Goal: Find specific page/section: Find specific page/section

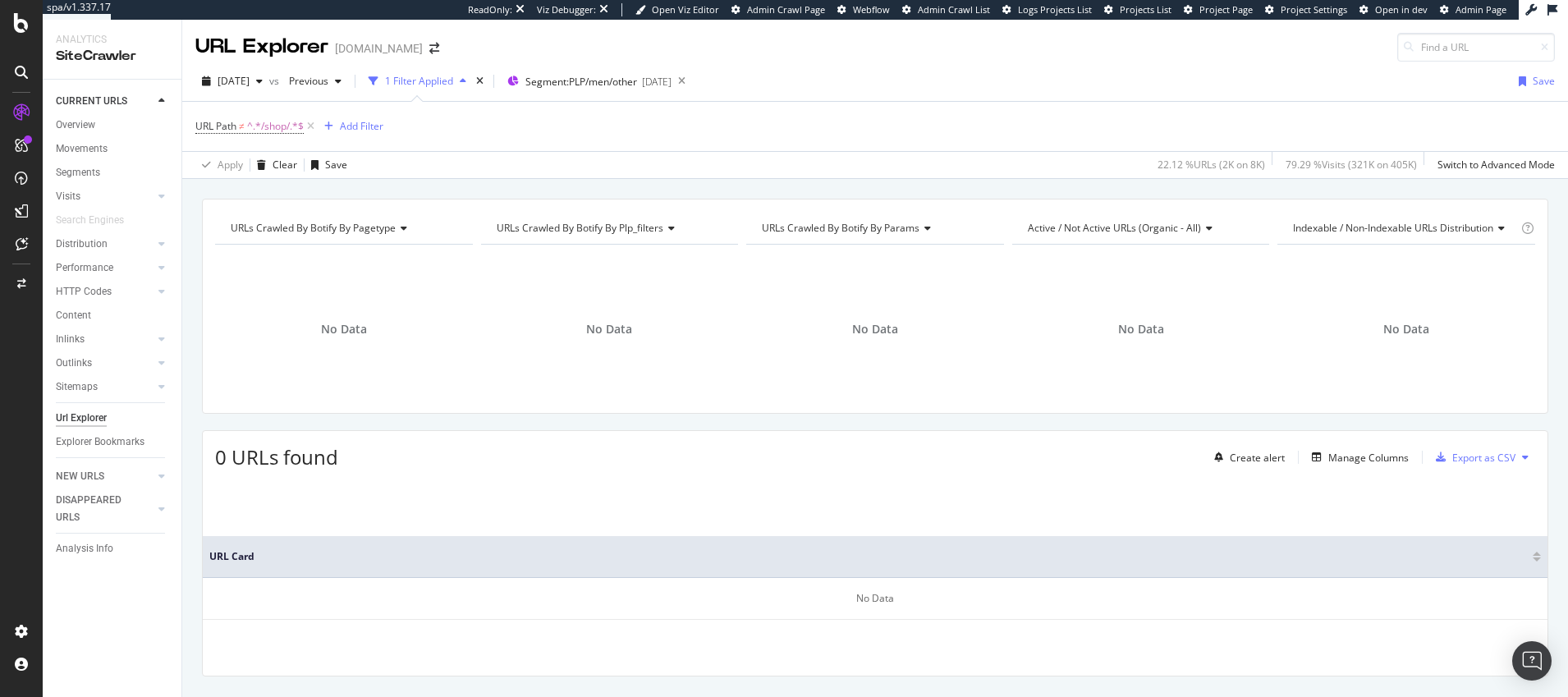
click at [453, 82] on div "1 Filter Applied" at bounding box center [419, 80] width 68 height 14
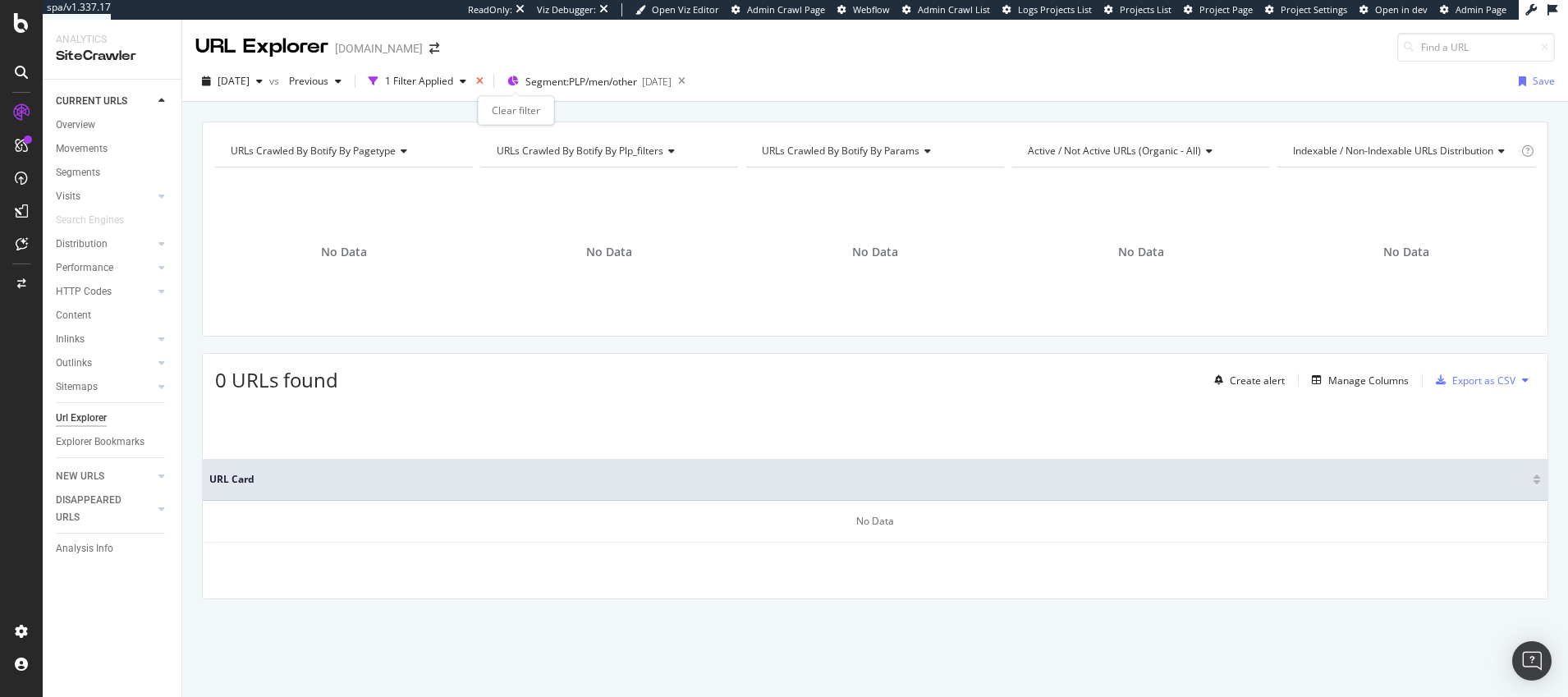
click at [484, 80] on icon "times" at bounding box center [480, 81] width 8 height 10
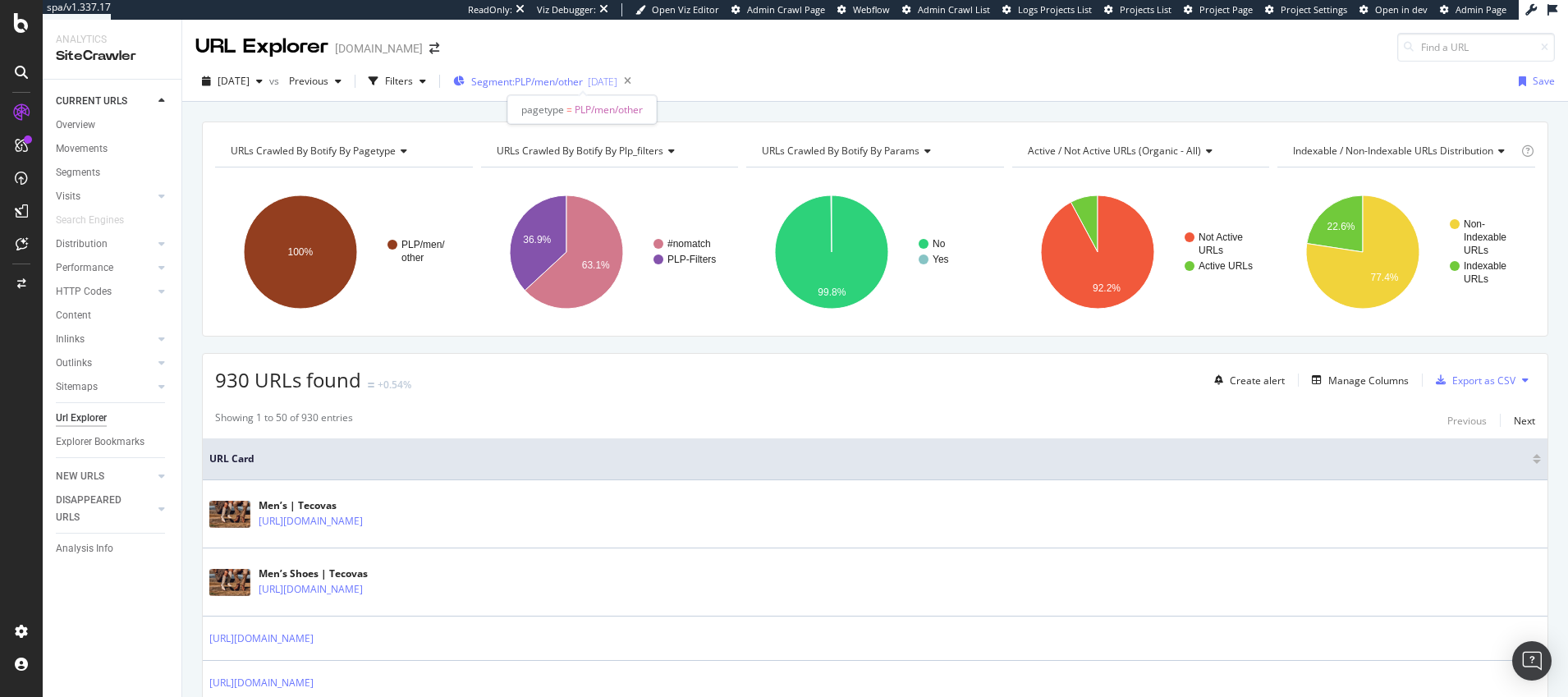
click at [581, 80] on span "Segment: PLP/men/other" at bounding box center [527, 81] width 112 height 14
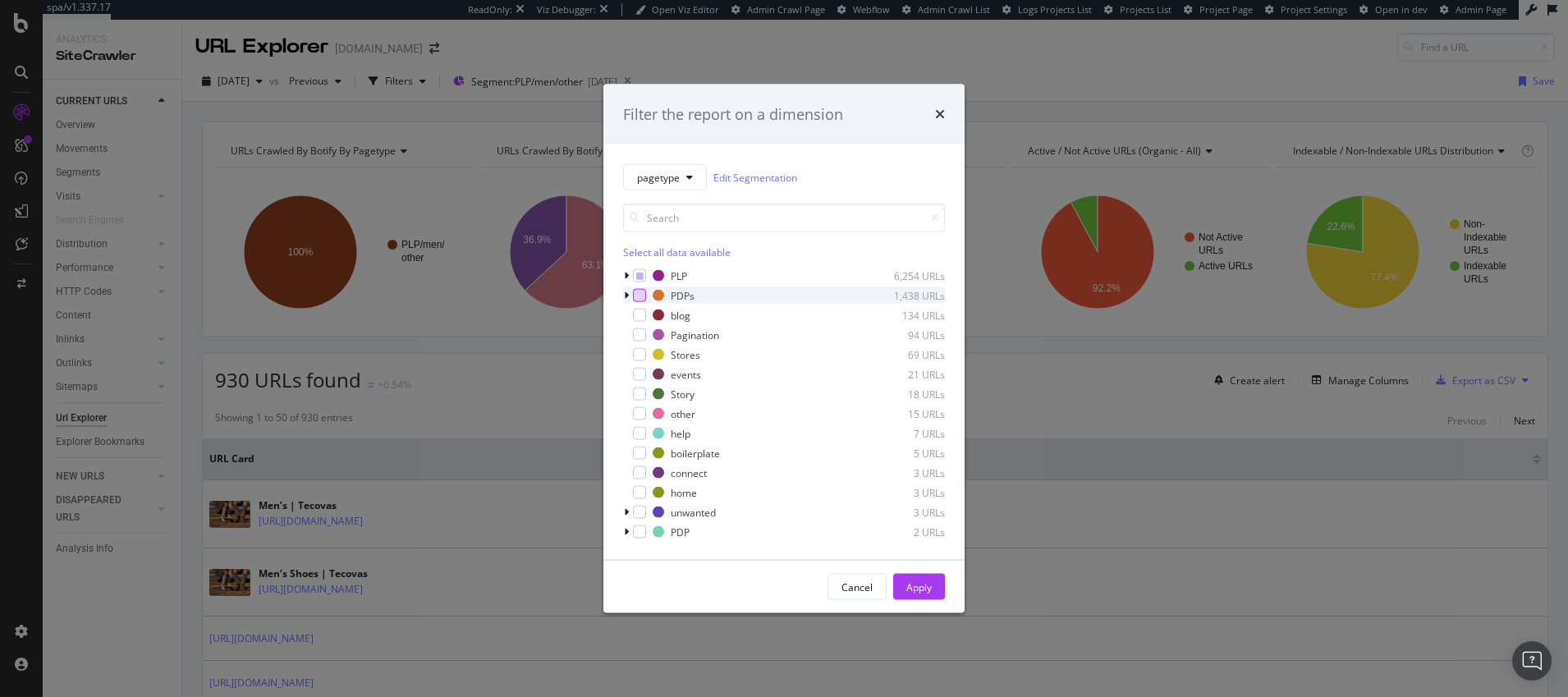
click at [643, 293] on div "modal" at bounding box center [640, 296] width 14 height 14
click at [640, 272] on icon "modal" at bounding box center [640, 275] width 8 height 8
click at [921, 585] on div "Apply" at bounding box center [919, 586] width 25 height 14
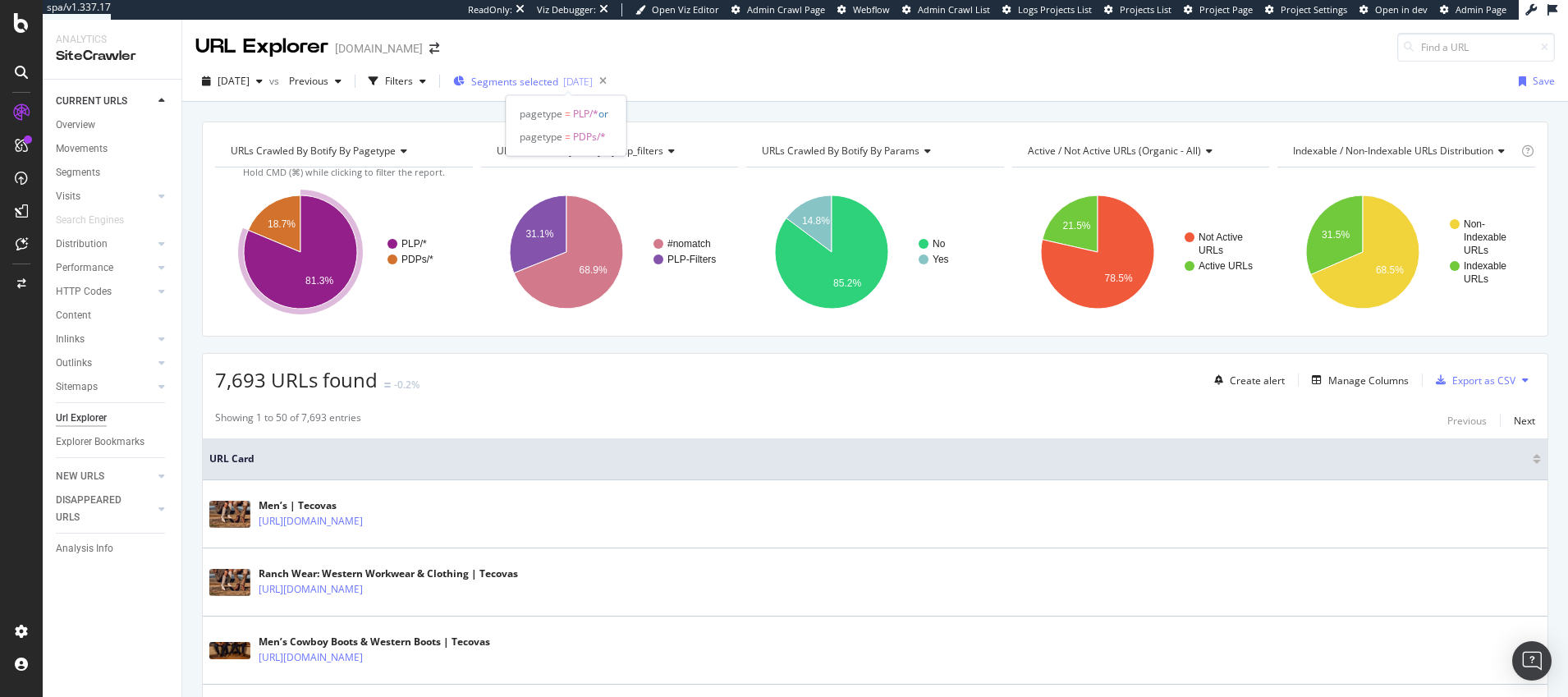
click at [519, 80] on span "Segments selected" at bounding box center [515, 81] width 87 height 14
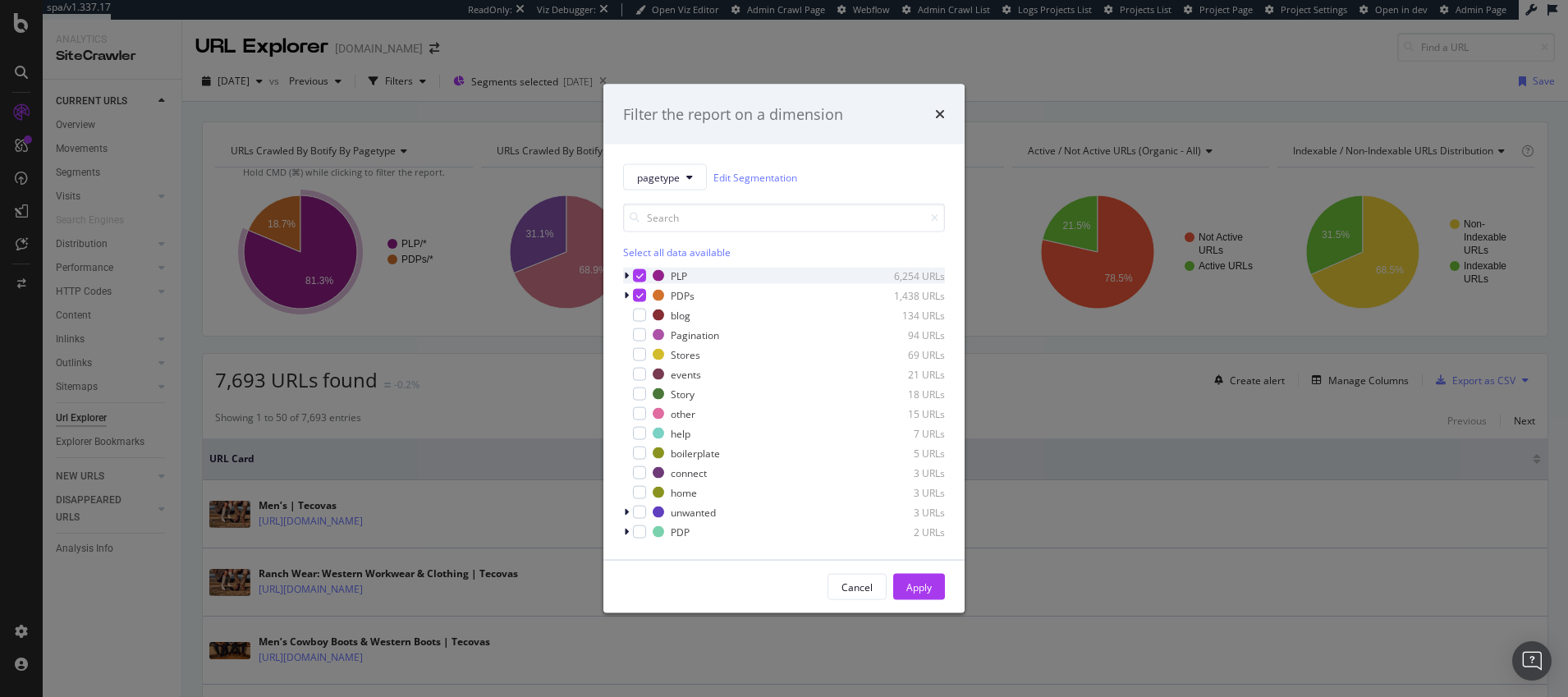
click at [639, 277] on icon "modal" at bounding box center [640, 275] width 8 height 8
click at [641, 297] on icon "modal" at bounding box center [640, 296] width 8 height 8
click at [641, 313] on div "modal" at bounding box center [640, 315] width 14 height 14
click at [640, 371] on div "modal" at bounding box center [640, 374] width 14 height 14
click at [638, 391] on div "modal" at bounding box center [640, 395] width 14 height 14
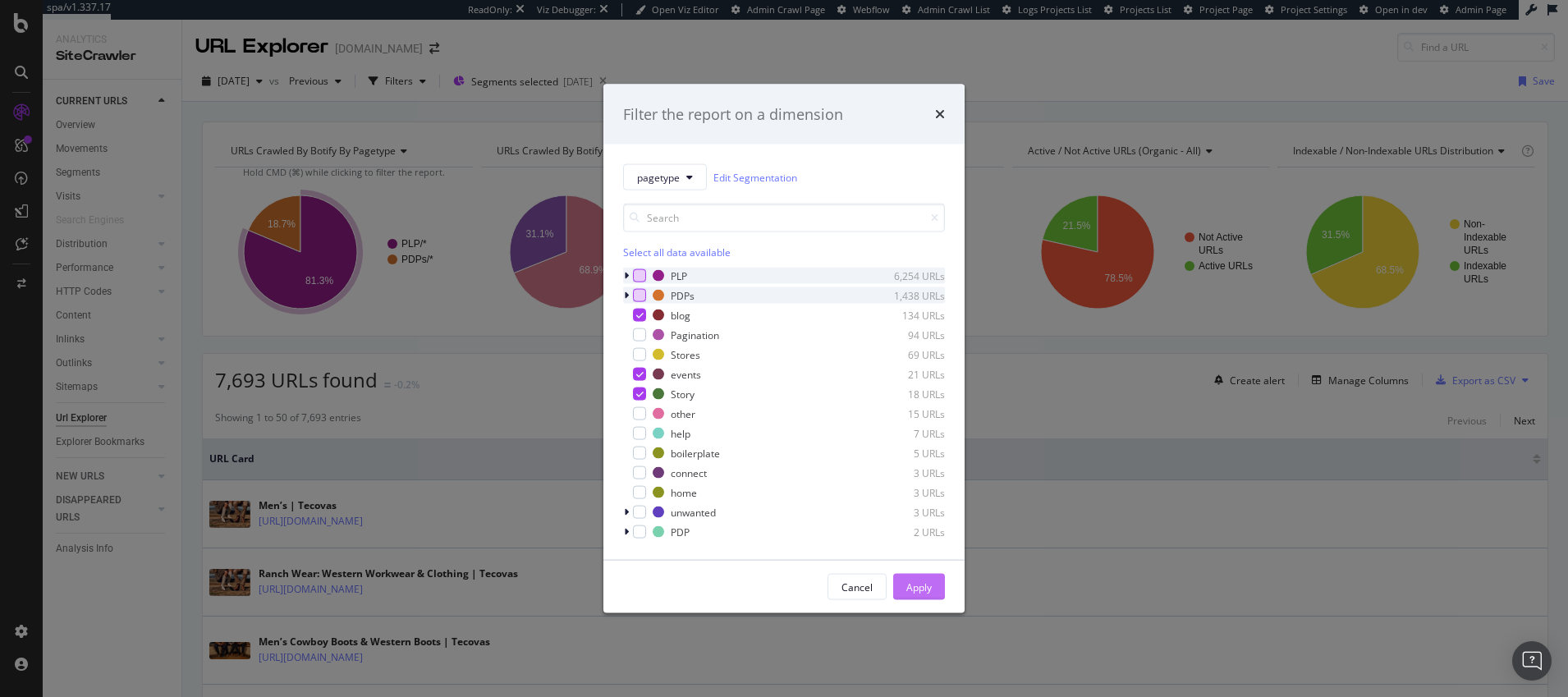
click at [913, 586] on div "Apply" at bounding box center [919, 586] width 25 height 14
